Goal: Task Accomplishment & Management: Complete application form

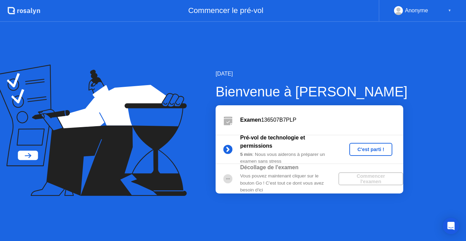
click at [376, 148] on div "C'est parti !" at bounding box center [371, 148] width 38 height 5
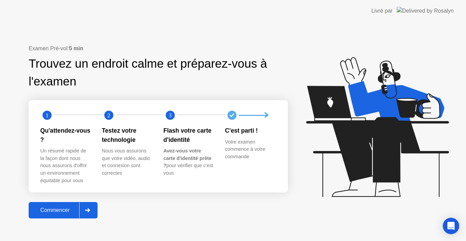
click at [62, 210] on div "Commencer" at bounding box center [55, 210] width 48 height 6
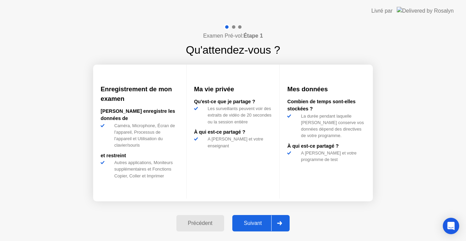
click at [259, 220] on div "Suivant" at bounding box center [252, 223] width 37 height 6
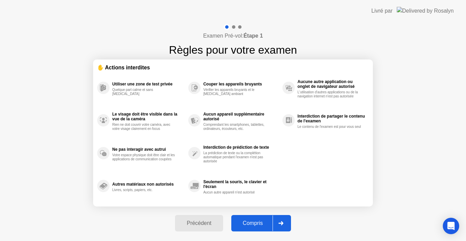
click at [259, 220] on div "Compris" at bounding box center [252, 223] width 39 height 6
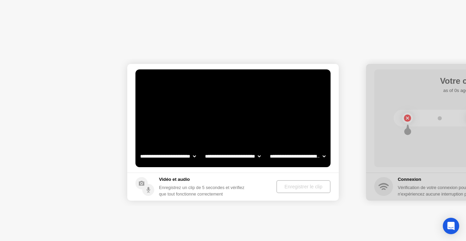
select select "**********"
select select "*******"
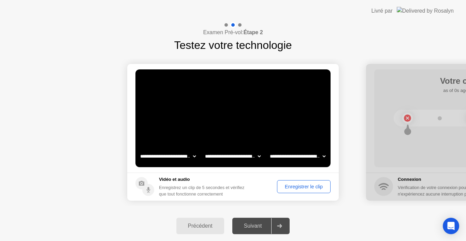
click at [304, 186] on div "Enregistrer le clip" at bounding box center [303, 186] width 49 height 5
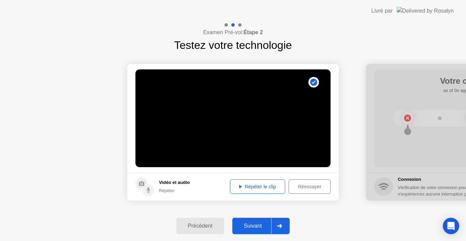
click at [280, 188] on div "Répéter le clip" at bounding box center [257, 186] width 51 height 5
click at [247, 223] on div "Suivant" at bounding box center [252, 225] width 37 height 6
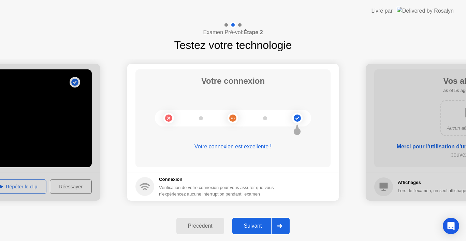
click at [247, 223] on div "Suivant" at bounding box center [252, 225] width 37 height 6
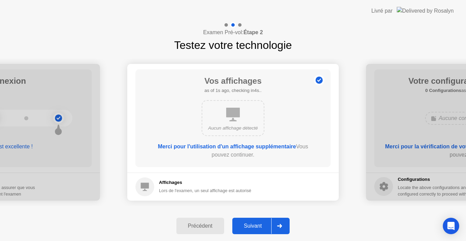
click at [247, 223] on div "Suivant" at bounding box center [252, 225] width 37 height 6
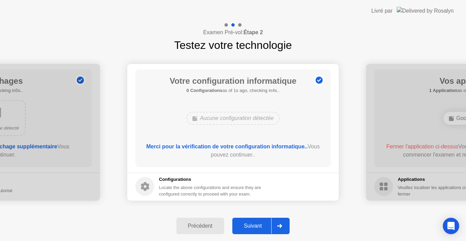
click at [247, 223] on div "Suivant" at bounding box center [252, 225] width 37 height 6
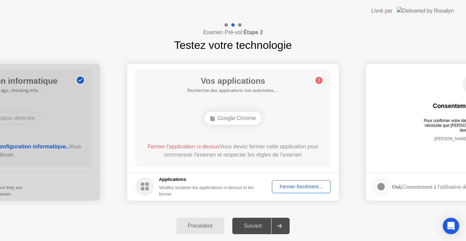
click at [301, 184] on div "Fermer forcément..." at bounding box center [301, 186] width 54 height 5
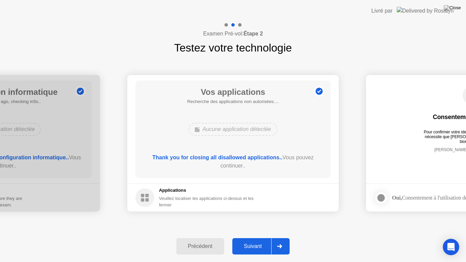
click at [258, 240] on div "Suivant" at bounding box center [252, 246] width 37 height 6
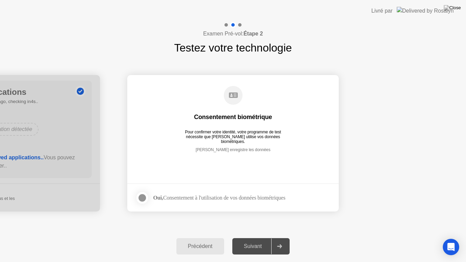
click at [142, 199] on div at bounding box center [142, 198] width 8 height 8
click at [261, 240] on div "Suivant" at bounding box center [252, 246] width 37 height 6
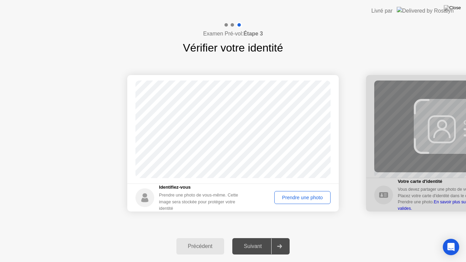
click at [295, 200] on div "Prendre une photo" at bounding box center [303, 197] width 52 height 5
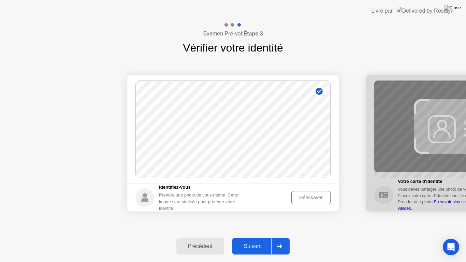
click at [259, 240] on div "Suivant" at bounding box center [252, 246] width 37 height 6
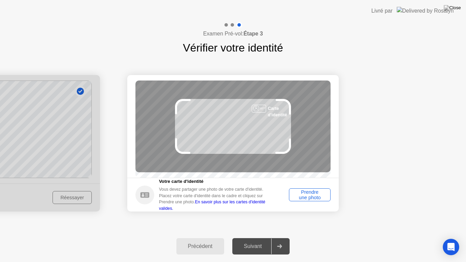
click at [309, 190] on div "Prendre une photo" at bounding box center [309, 194] width 37 height 11
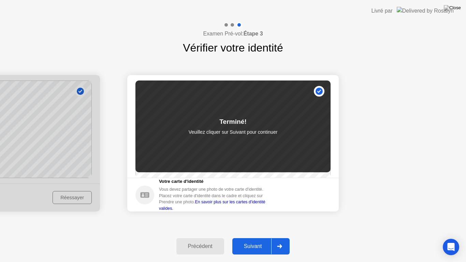
click at [256, 240] on div "Suivant" at bounding box center [252, 246] width 37 height 6
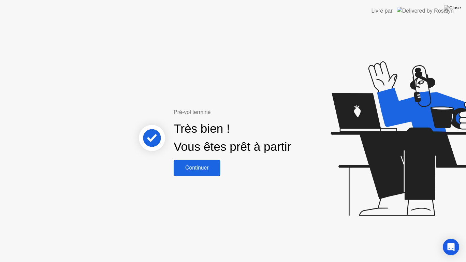
click at [187, 169] on div "Continuer" at bounding box center [197, 168] width 43 height 6
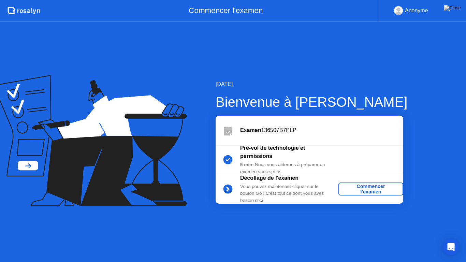
click at [369, 190] on div "Commencer l'examen" at bounding box center [370, 189] width 59 height 11
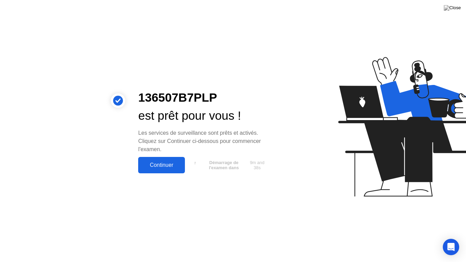
click at [171, 168] on div "Continuer" at bounding box center [161, 165] width 43 height 6
